Goal: Information Seeking & Learning: Find specific fact

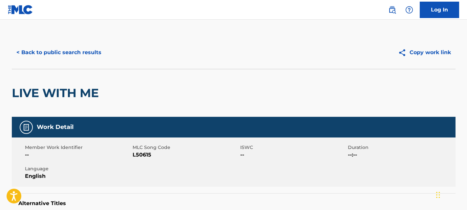
click at [76, 57] on button "< Back to public search results" at bounding box center [59, 52] width 94 height 16
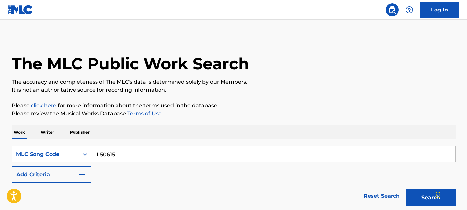
scroll to position [110, 0]
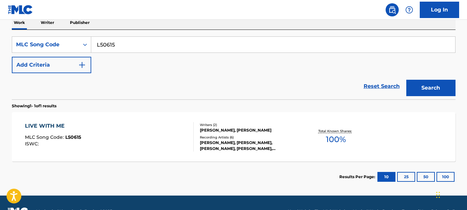
click at [175, 41] on input "L50615" at bounding box center [273, 45] width 364 height 16
paste input "GV7GMW"
type input "GV7GMW"
click at [431, 89] on button "Search" at bounding box center [431, 88] width 49 height 16
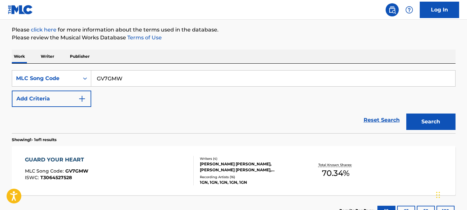
scroll to position [127, 0]
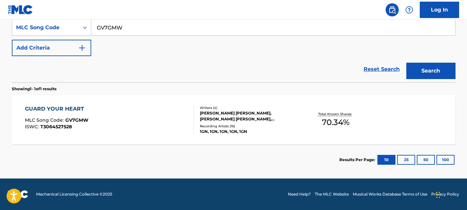
click at [137, 120] on div "GUARD YOUR HEART MLC Song Code : GV7GMW ISWC : T3064527528" at bounding box center [109, 120] width 169 height 30
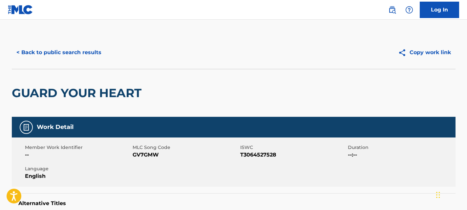
click at [40, 90] on h2 "GUARD YOUR HEART" at bounding box center [78, 93] width 133 height 15
click at [69, 53] on button "< Back to public search results" at bounding box center [59, 52] width 94 height 16
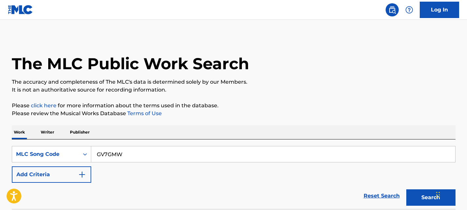
scroll to position [110, 0]
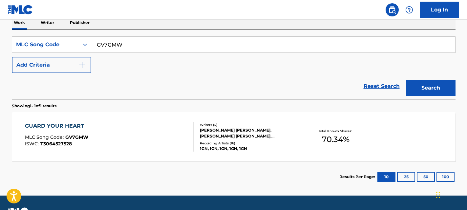
click at [269, 65] on div "SearchWithCriteriadef0a178-11c8-427e-a0e2-c7ba3733d21d MLC Song Code GV7GMW Add…" at bounding box center [234, 54] width 444 height 37
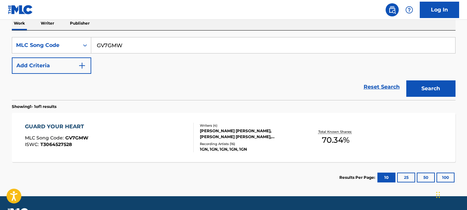
scroll to position [0, 0]
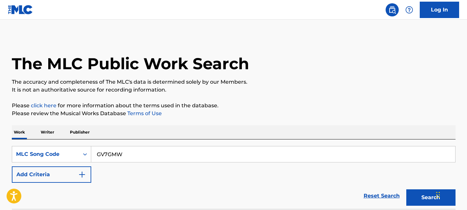
click at [112, 156] on input "GV7GMW" at bounding box center [273, 154] width 364 height 16
paste input "E6830X"
type input "E6830X"
click at [410, 196] on button "Search" at bounding box center [431, 197] width 49 height 16
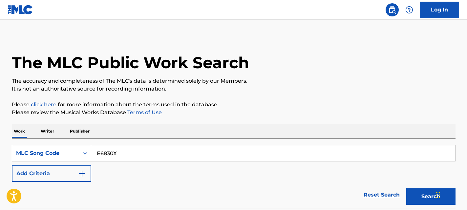
scroll to position [102, 0]
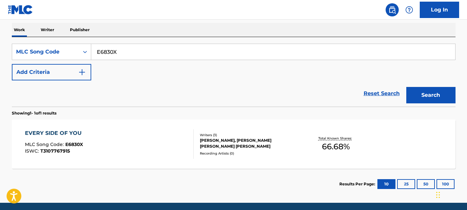
click at [186, 152] on div "EVERY SIDE OF YOU MLC Song Code : E6830X ISWC : T3107767915" at bounding box center [109, 144] width 169 height 30
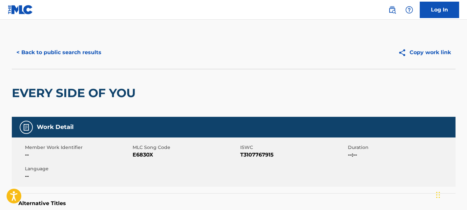
click at [64, 52] on button "< Back to public search results" at bounding box center [59, 52] width 94 height 16
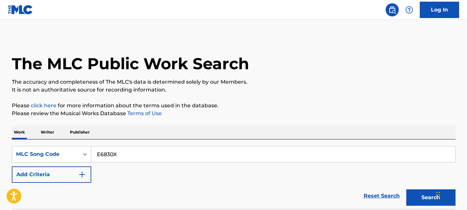
scroll to position [102, 0]
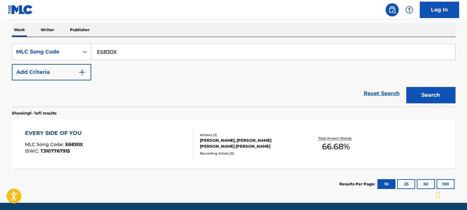
click at [142, 53] on input "E6830X" at bounding box center [273, 52] width 364 height 16
paste input "I08217"
type input "I08217"
click at [441, 93] on button "Search" at bounding box center [431, 95] width 49 height 16
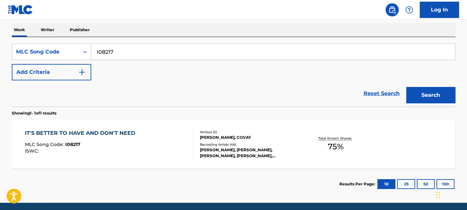
click at [395, 141] on div "IT'S BETTER TO HAVE AND DON'T NEED MLC Song Code : I08217 ISWC : Writers ( 2 ) …" at bounding box center [234, 144] width 444 height 49
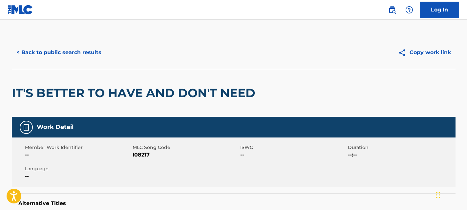
click at [71, 50] on button "< Back to public search results" at bounding box center [59, 52] width 94 height 16
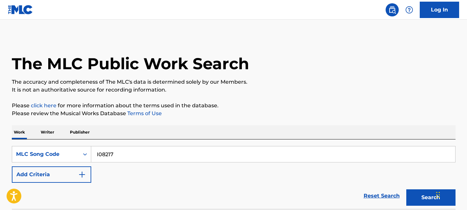
scroll to position [102, 0]
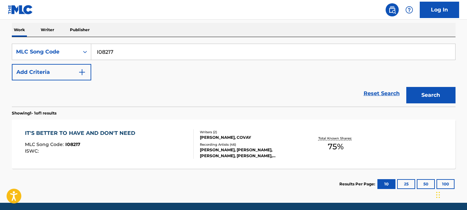
click at [203, 56] on input "I08217" at bounding box center [273, 52] width 364 height 16
paste input "BC3NG4"
type input "BC3NG4"
click at [425, 93] on button "Search" at bounding box center [431, 95] width 49 height 16
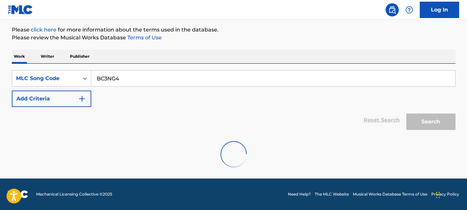
scroll to position [127, 0]
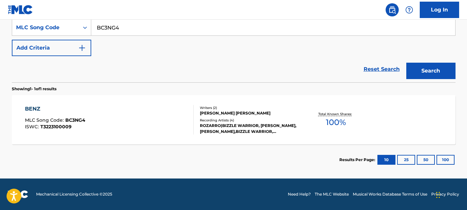
click at [180, 120] on div "BENZ MLC Song Code : BC3NG4 ISWC : T3223100009" at bounding box center [109, 120] width 169 height 30
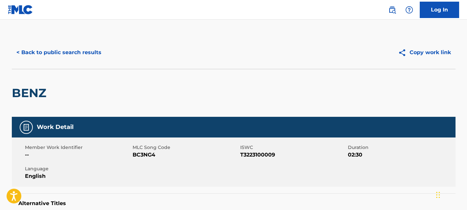
click at [82, 54] on button "< Back to public search results" at bounding box center [59, 52] width 94 height 16
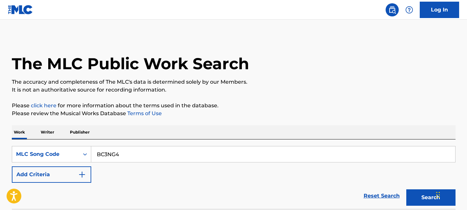
scroll to position [110, 0]
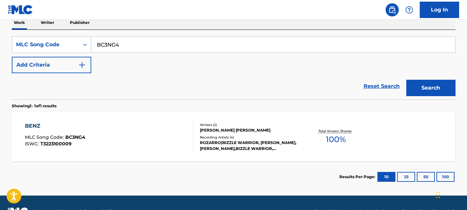
click at [213, 49] on input "BC3NG4" at bounding box center [273, 45] width 364 height 16
paste input "CD2BAZ"
type input "CD2BAZ"
click at [427, 88] on button "Search" at bounding box center [431, 88] width 49 height 16
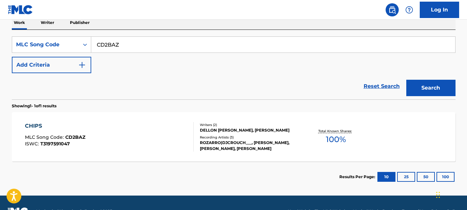
click at [229, 152] on div "ROZARRO|DJCROUCH___, [PERSON_NAME],[PERSON_NAME], [PERSON_NAME]" at bounding box center [249, 146] width 99 height 12
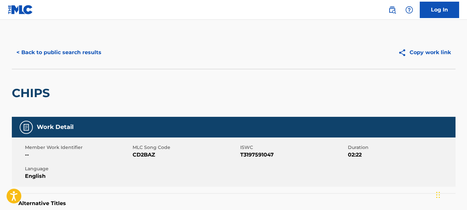
click at [88, 51] on button "< Back to public search results" at bounding box center [59, 52] width 94 height 16
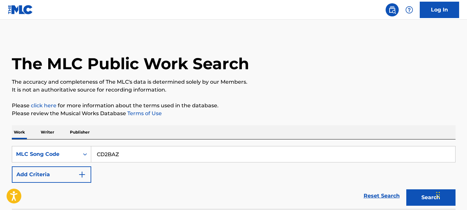
scroll to position [110, 0]
